Goal: Task Accomplishment & Management: Manage account settings

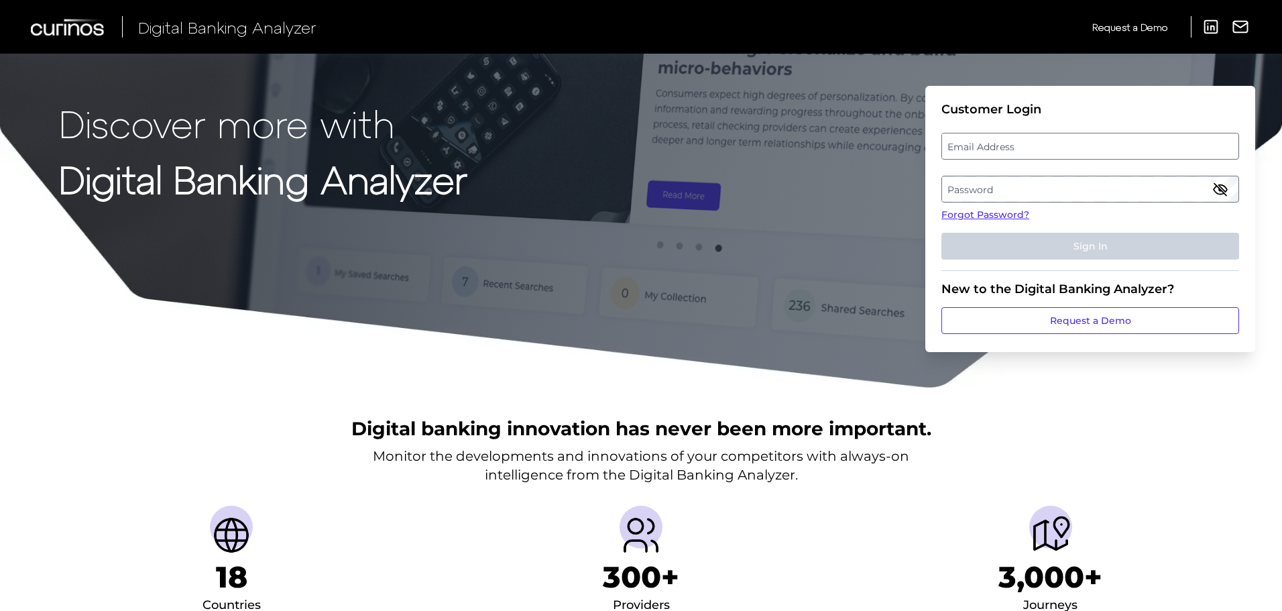
click at [1045, 143] on label "Email Address" at bounding box center [1090, 146] width 296 height 24
click at [1045, 143] on input "email" at bounding box center [1090, 146] width 298 height 27
type input "[EMAIL_ADDRESS][PERSON_NAME][DOMAIN_NAME]"
click at [1042, 190] on label "Password" at bounding box center [1090, 189] width 296 height 24
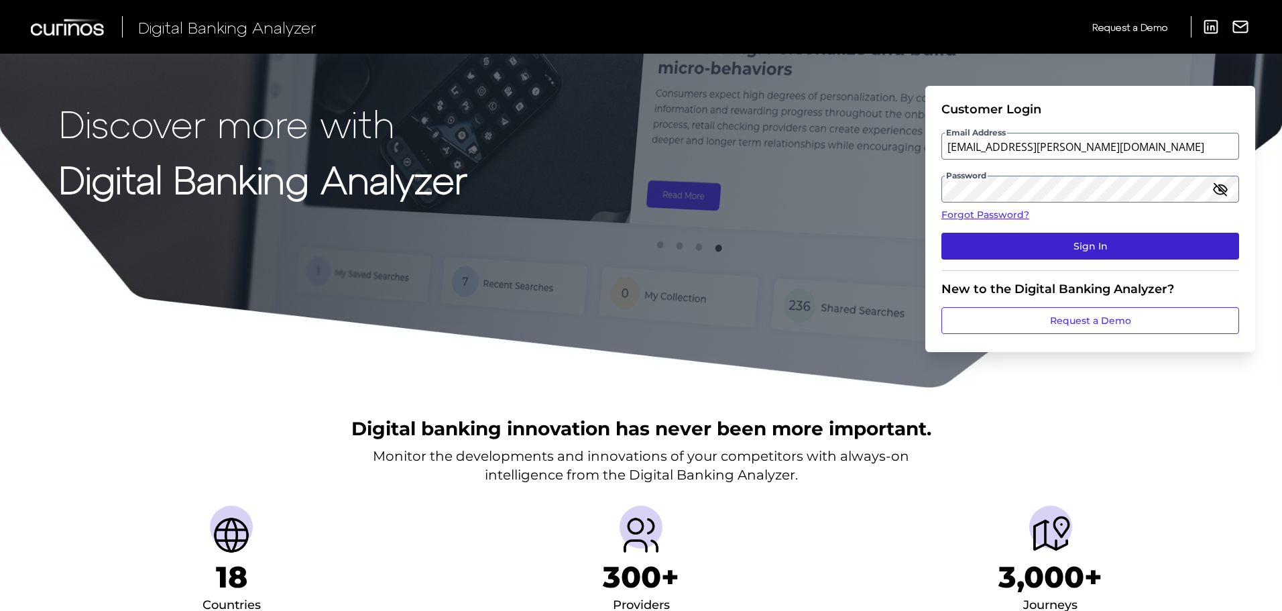
click at [1080, 249] on button "Sign In" at bounding box center [1090, 246] width 298 height 27
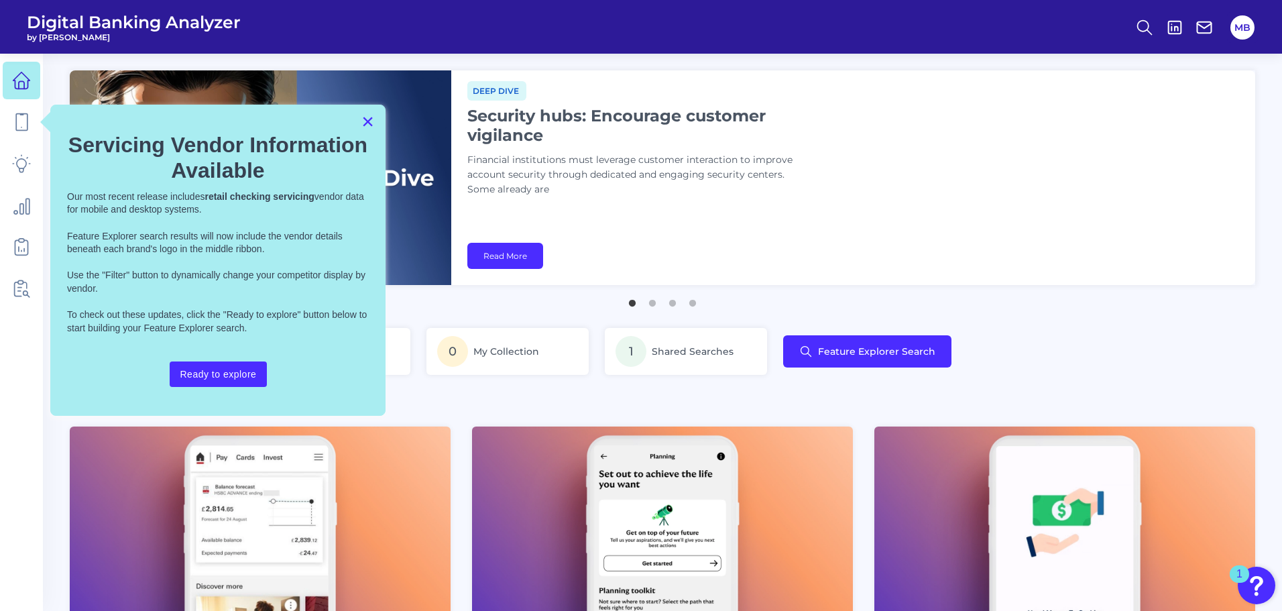
click at [367, 118] on button "×" at bounding box center [367, 121] width 13 height 21
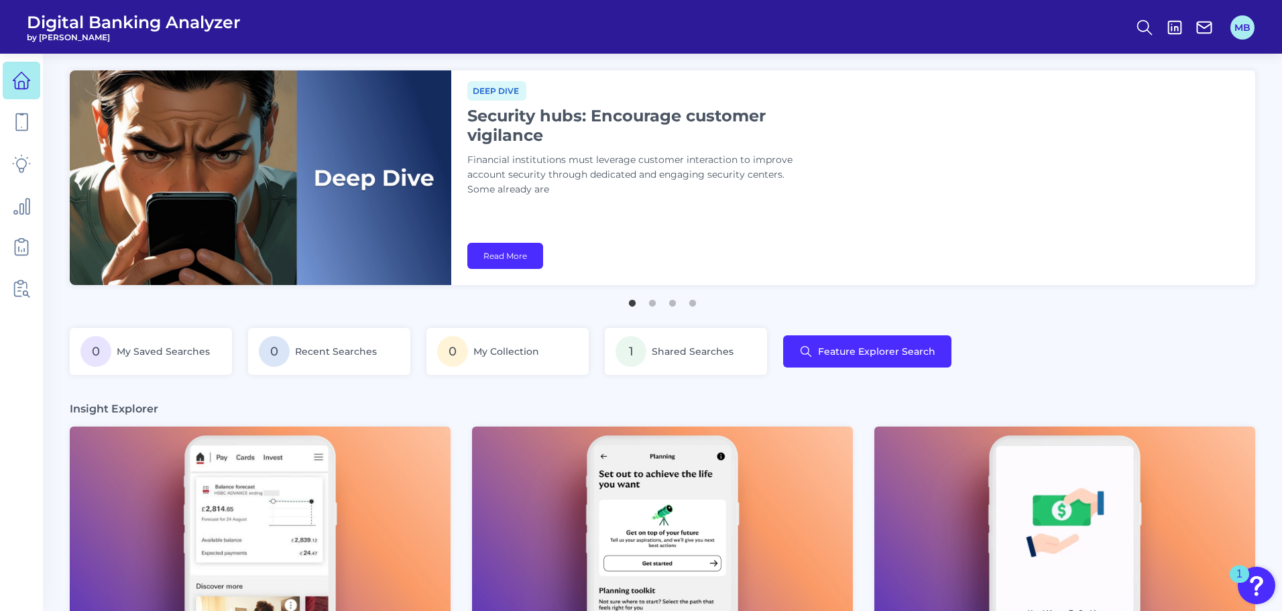
click at [1238, 31] on button "MB" at bounding box center [1242, 27] width 24 height 24
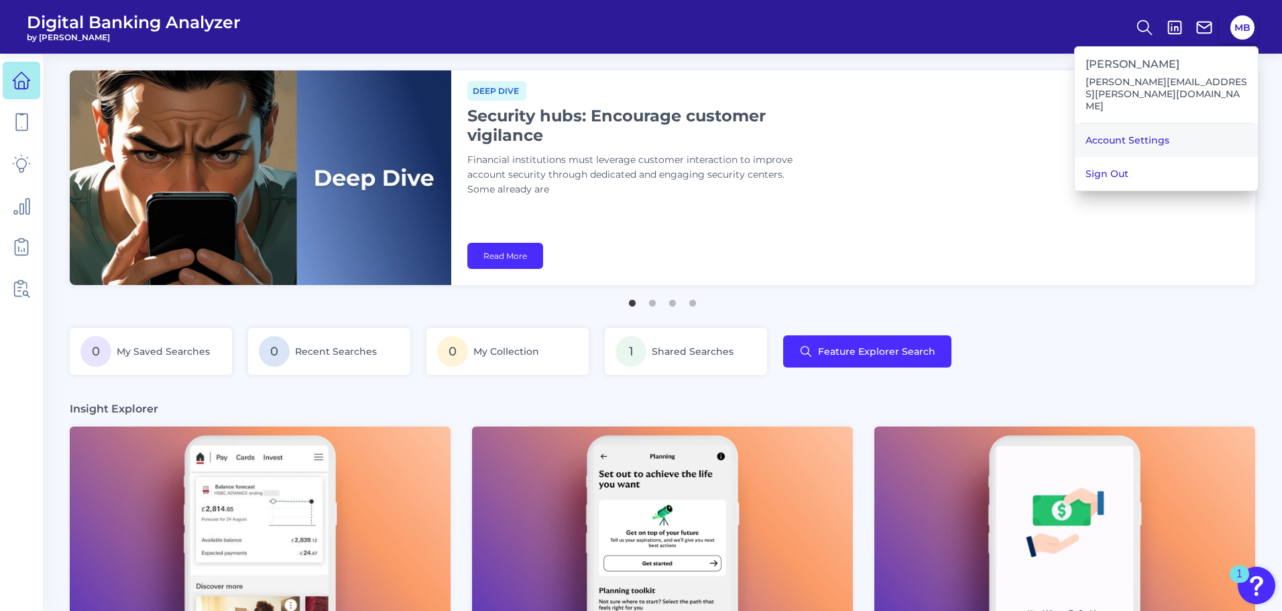
click at [1178, 125] on link "Account Settings" at bounding box center [1166, 140] width 183 height 34
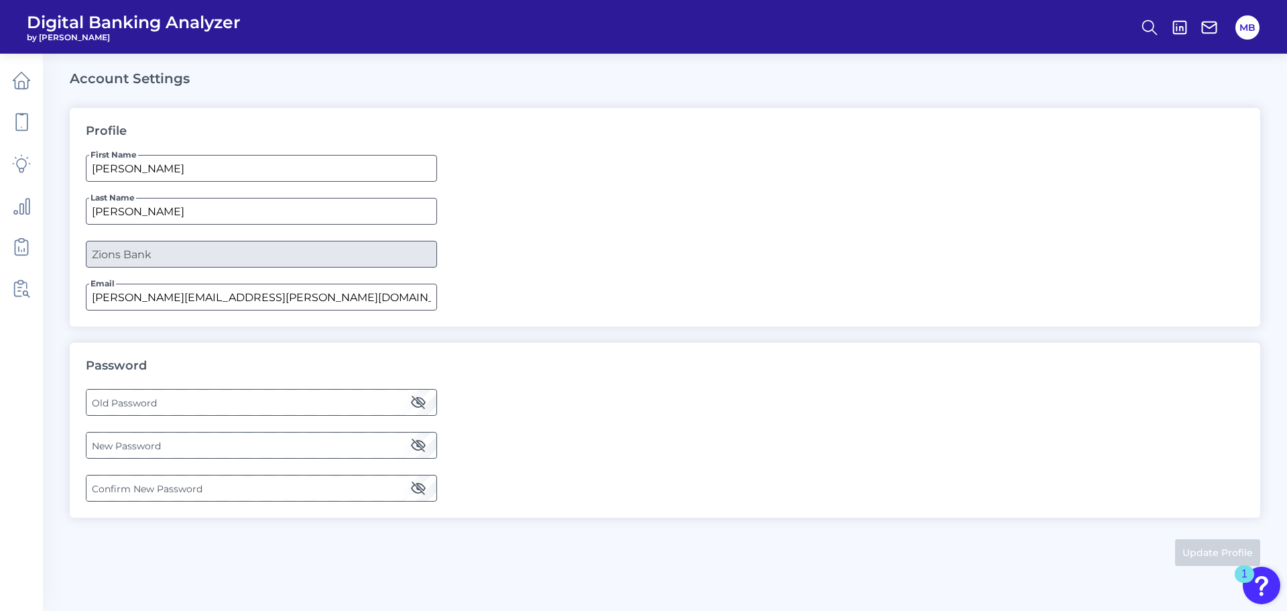
click at [135, 412] on label "Old Password" at bounding box center [261, 402] width 349 height 24
click at [107, 448] on label "New Password" at bounding box center [261, 445] width 349 height 24
click at [154, 487] on label "Confirm New Password" at bounding box center [261, 488] width 349 height 24
click at [656, 378] on div "Password Old Password New Password Confirm New Password" at bounding box center [665, 431] width 1191 height 176
click at [418, 445] on icon "button" at bounding box center [418, 445] width 12 height 12
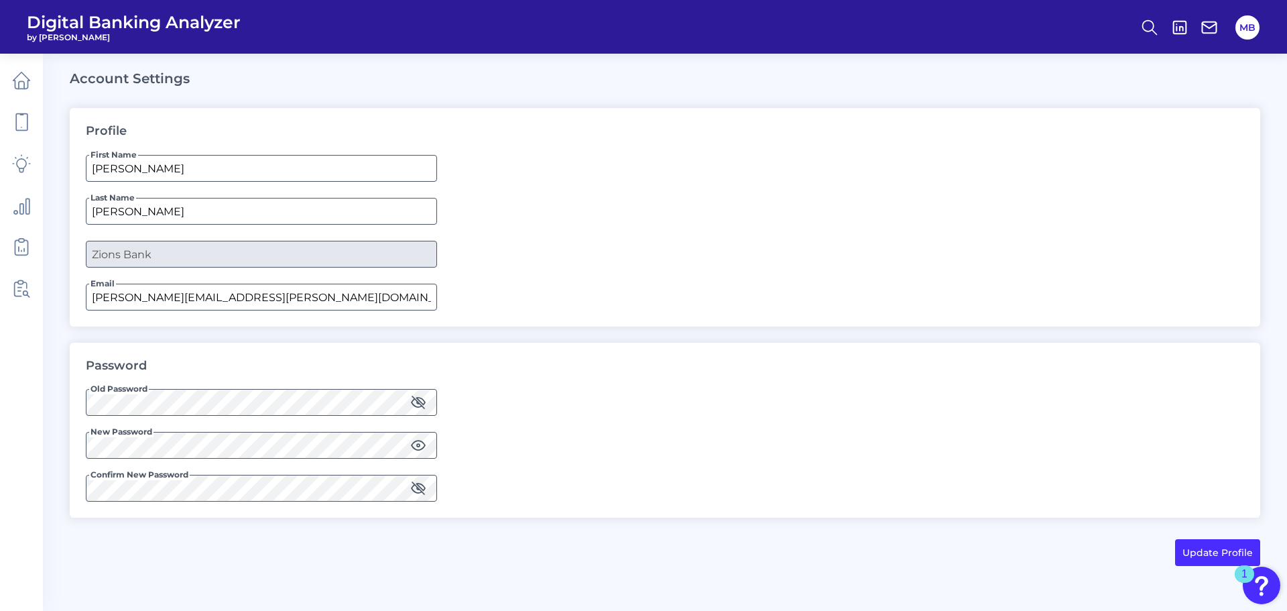
click at [650, 431] on div "Password Old Password New Password Confirm New Password" at bounding box center [665, 431] width 1191 height 176
click at [416, 447] on icon "button" at bounding box center [418, 445] width 16 height 16
click at [1194, 550] on button "Update Profile" at bounding box center [1217, 552] width 85 height 27
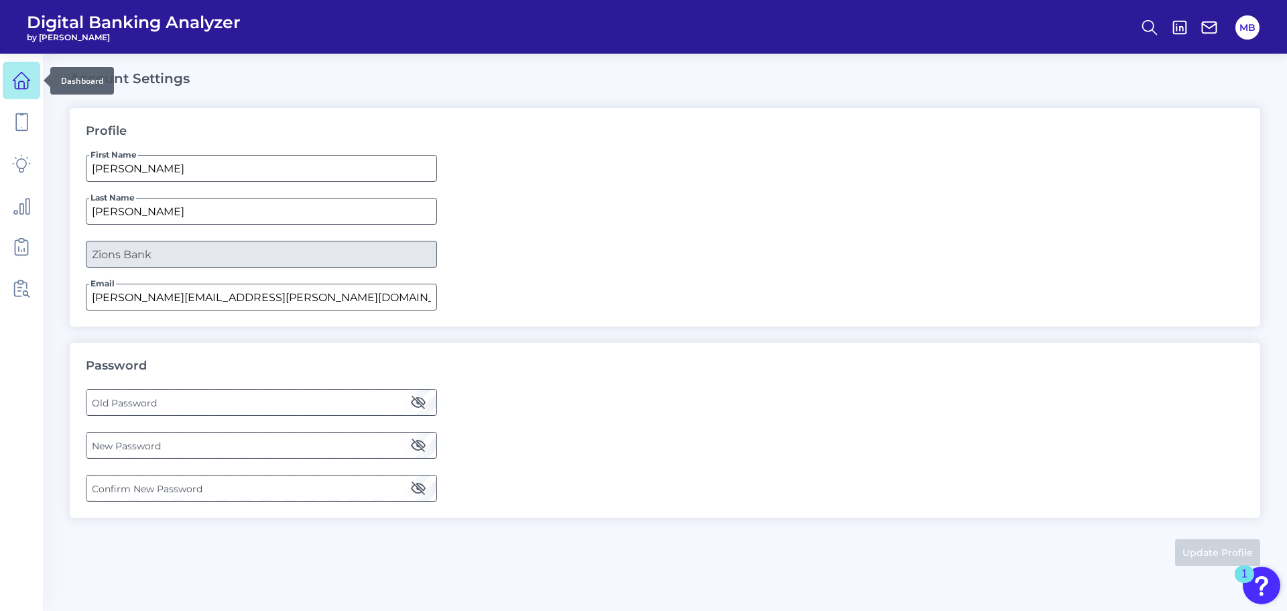
click at [17, 77] on icon at bounding box center [21, 80] width 19 height 19
